Goal: Information Seeking & Learning: Learn about a topic

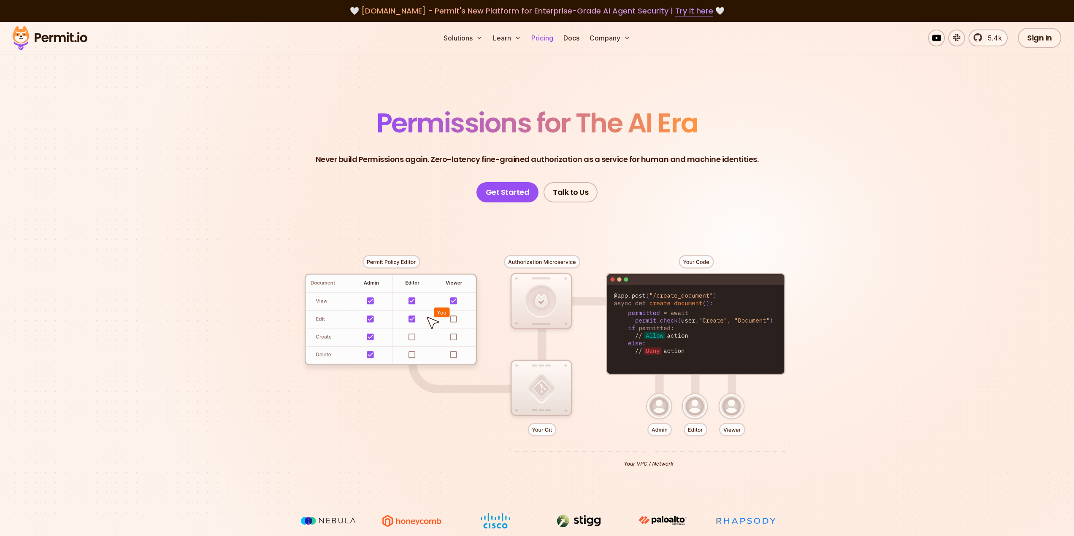
click at [544, 39] on link "Pricing" at bounding box center [542, 38] width 29 height 17
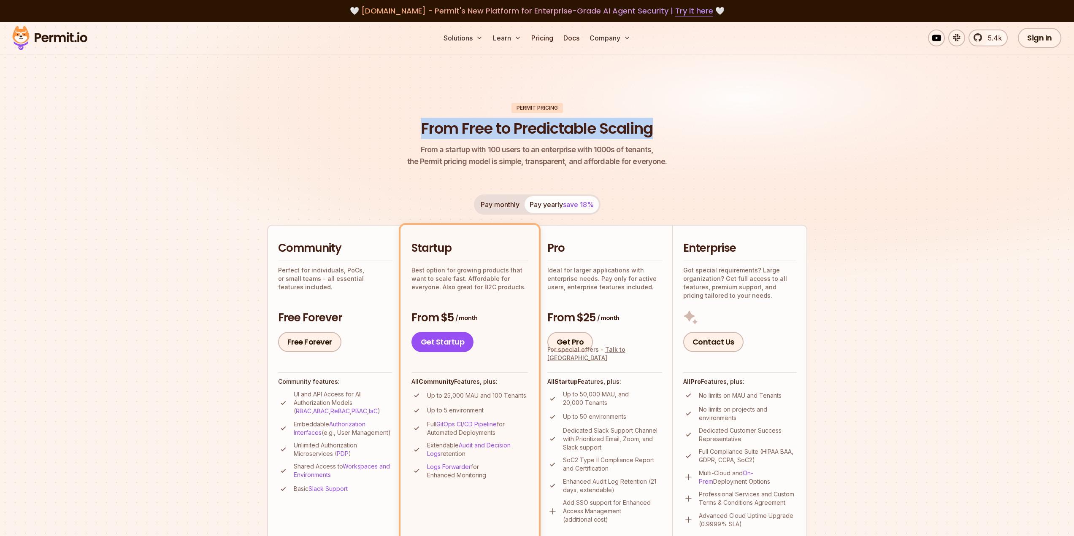
drag, startPoint x: 413, startPoint y: 132, endPoint x: 659, endPoint y: 126, distance: 246.0
click at [659, 126] on header "Permit Pricing From Free to Predictable Scaling From a startup with 100 users t…" at bounding box center [537, 135] width 540 height 65
click at [612, 167] on p "From a startup with 100 users to an enterprise with 1000s of tenants, the Permi…" at bounding box center [537, 156] width 260 height 24
drag, startPoint x: 418, startPoint y: 128, endPoint x: 665, endPoint y: 124, distance: 247.3
click at [665, 124] on header "Permit Pricing From Free to Predictable Scaling From a startup with 100 users t…" at bounding box center [537, 135] width 540 height 65
